Goal: Task Accomplishment & Management: Manage account settings

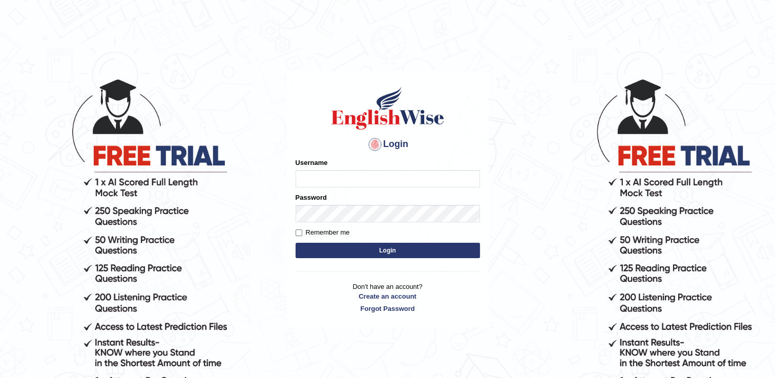
type input "Rajiphone1611"
click at [393, 255] on button "Login" at bounding box center [388, 250] width 184 height 15
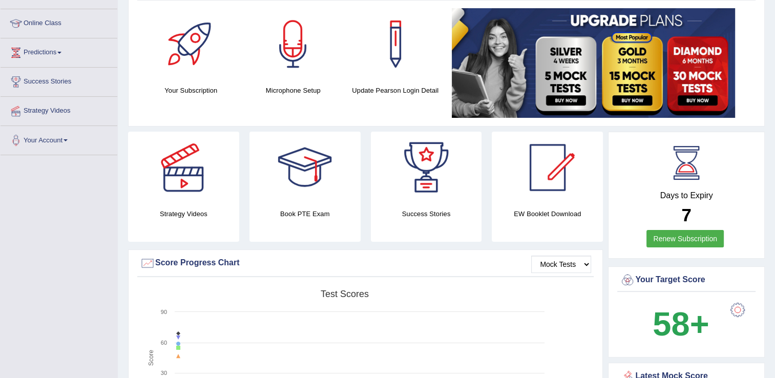
scroll to position [123, 0]
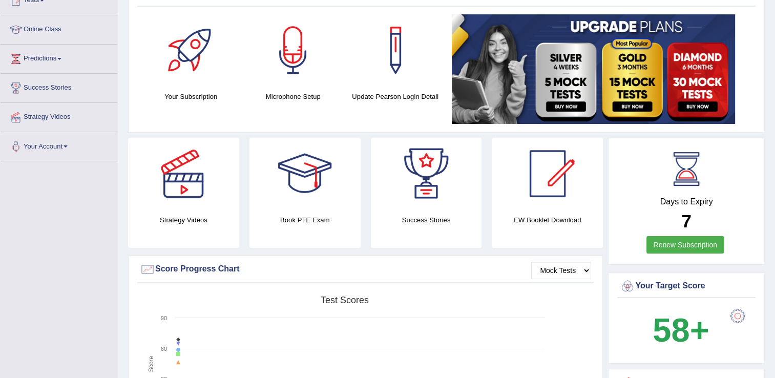
click at [337, 99] on h4 "Microphone Setup" at bounding box center [293, 96] width 92 height 11
click at [411, 96] on h4 "Update Pearson Login Detail" at bounding box center [395, 96] width 92 height 11
click at [438, 97] on h4 "Update Pearson Login Detail" at bounding box center [395, 96] width 92 height 11
click at [431, 102] on div "Update Pearson Login Detail" at bounding box center [395, 60] width 102 height 93
click at [428, 74] on div at bounding box center [396, 50] width 72 height 72
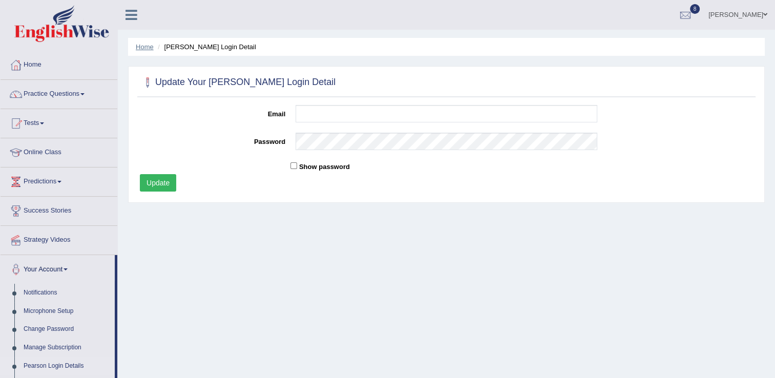
click at [142, 48] on link "Home" at bounding box center [145, 47] width 18 height 8
